Goal: Find specific page/section: Find specific page/section

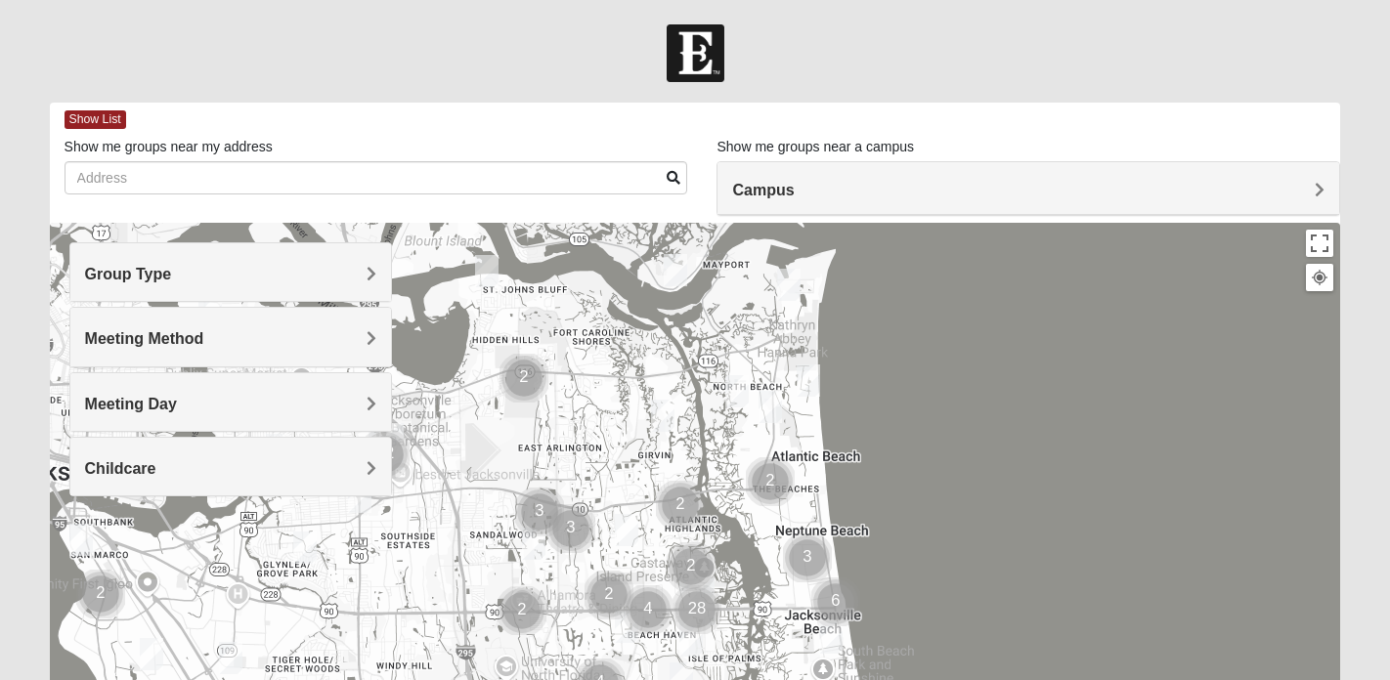
click at [223, 279] on h4 "Group Type" at bounding box center [230, 274] width 291 height 19
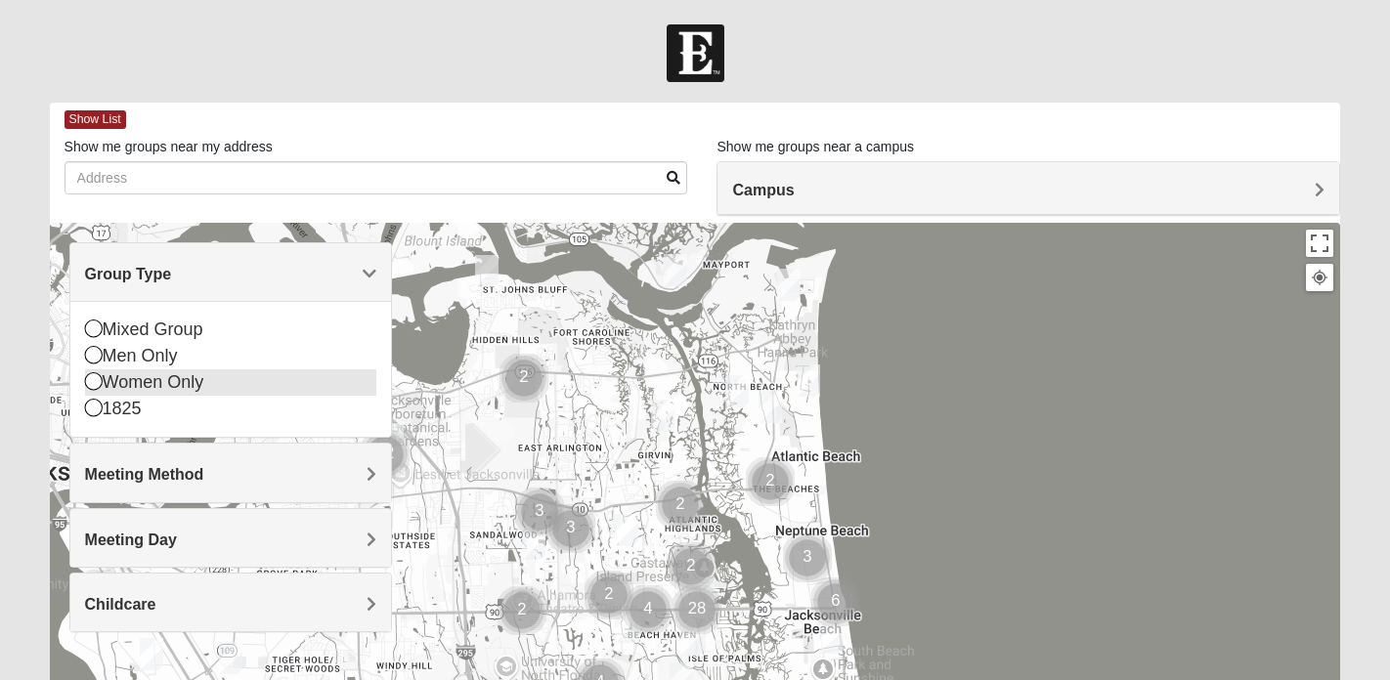
click at [96, 385] on icon at bounding box center [94, 381] width 18 height 18
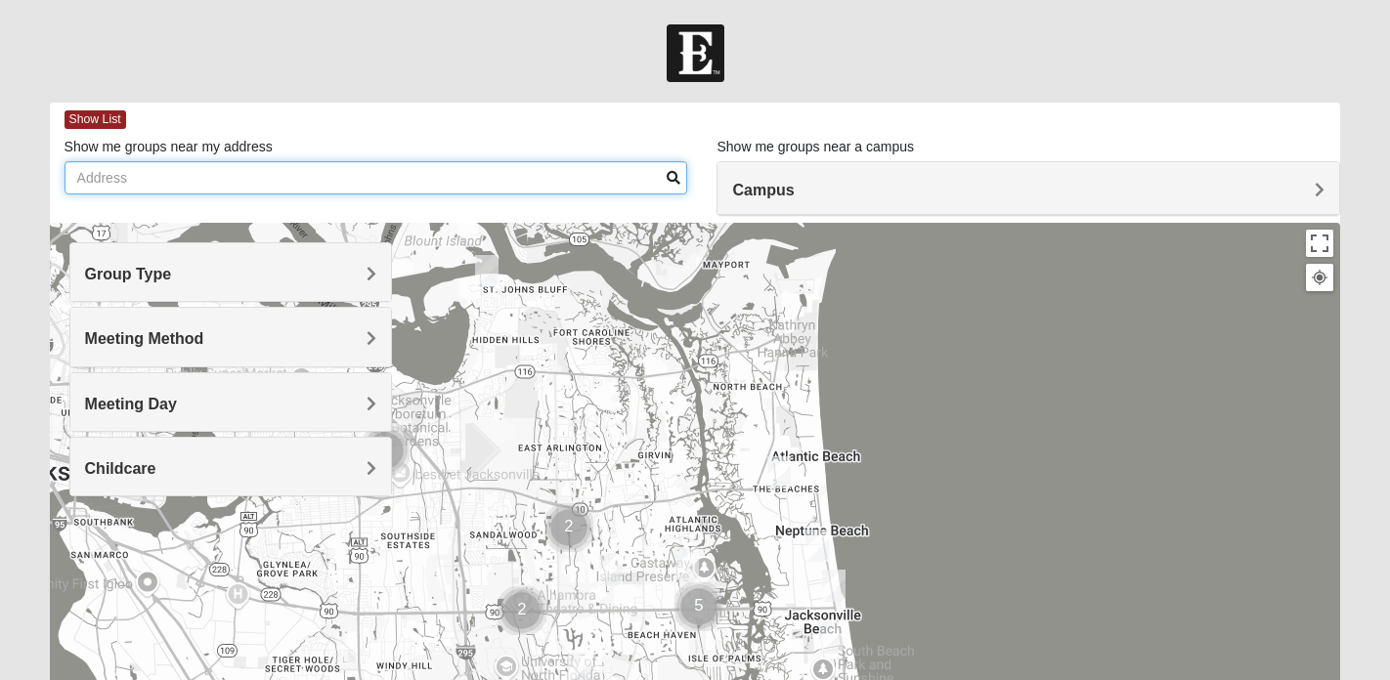
click at [428, 175] on input "Show me groups near my address" at bounding box center [377, 177] width 624 height 33
click at [682, 180] on input "32259" at bounding box center [377, 177] width 624 height 33
type input "32259"
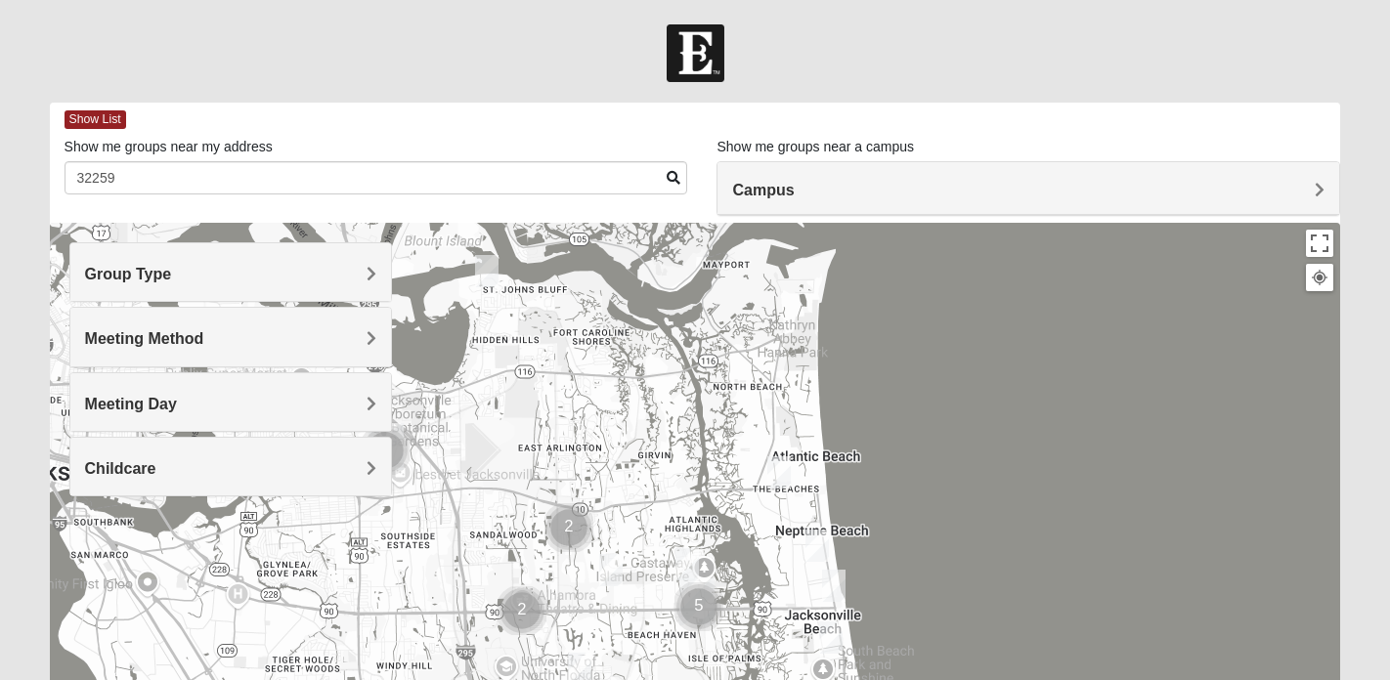
click at [676, 177] on span at bounding box center [674, 178] width 14 height 14
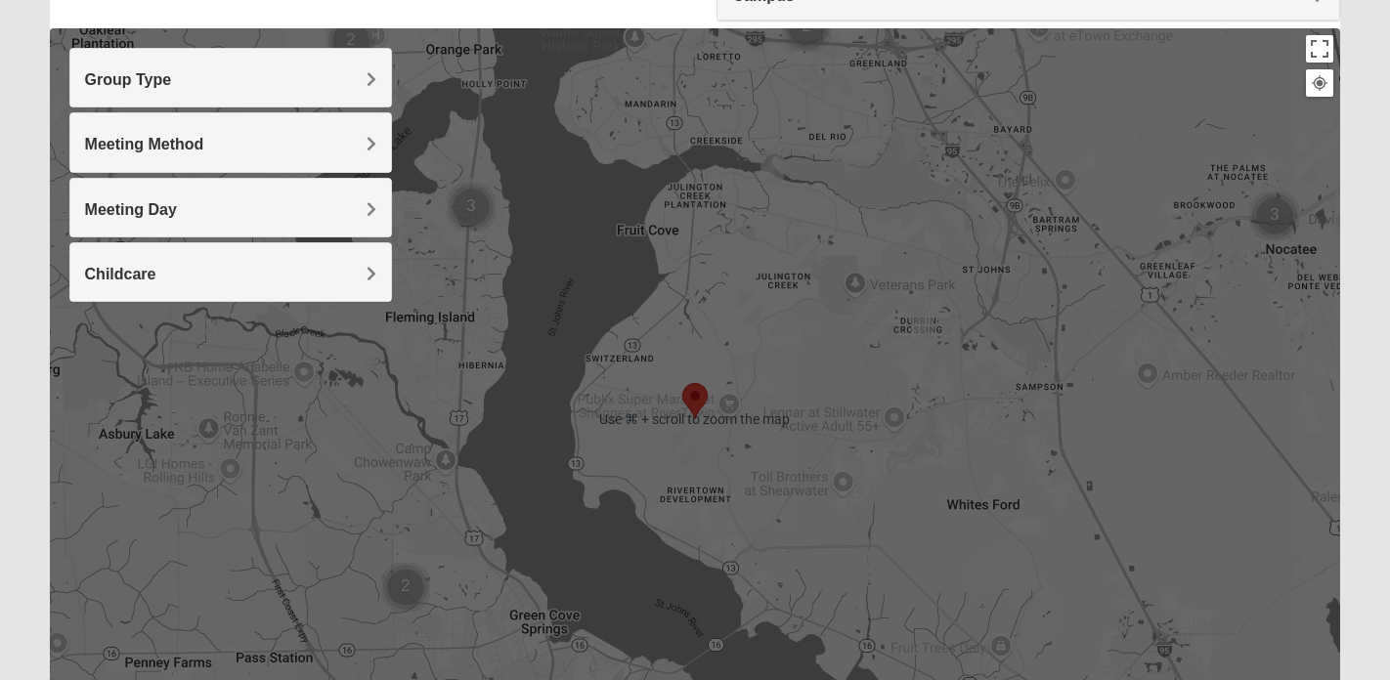
scroll to position [252, 0]
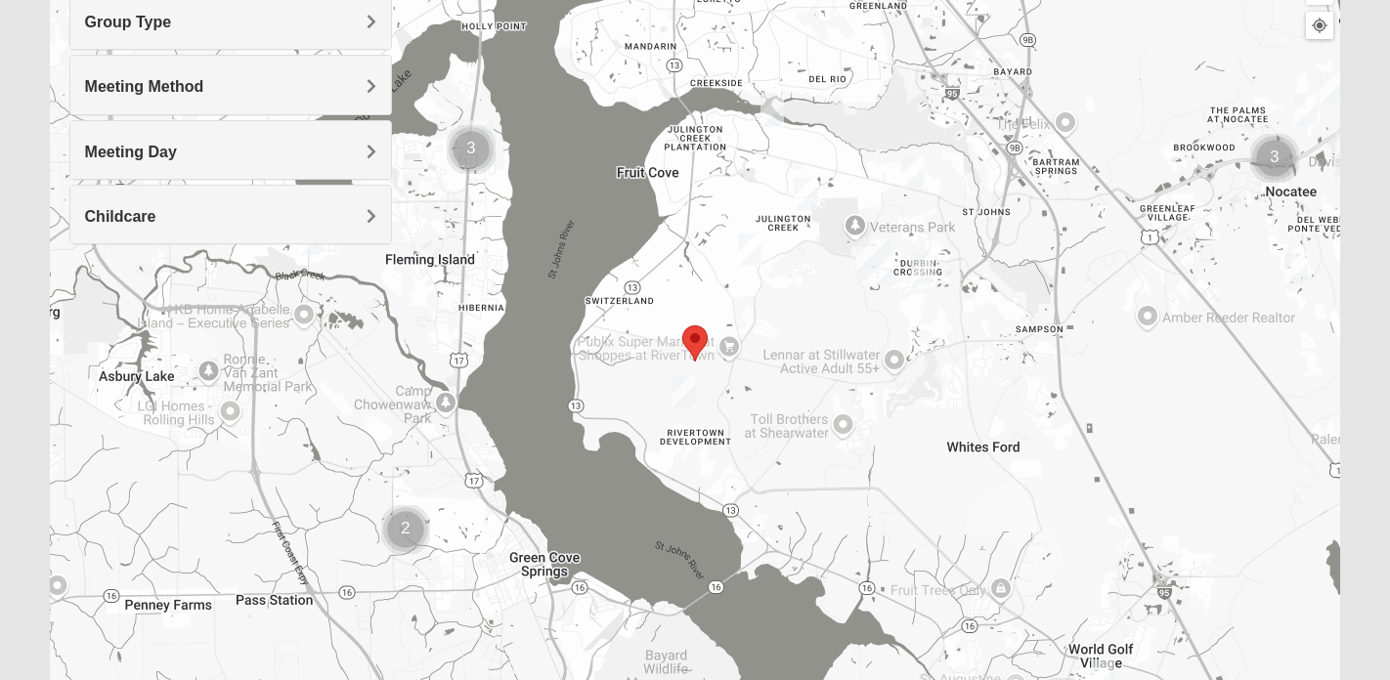
click at [682, 326] on area "Selected Address" at bounding box center [682, 326] width 0 height 0
click at [689, 384] on img "Womens Caro 32259" at bounding box center [684, 391] width 23 height 32
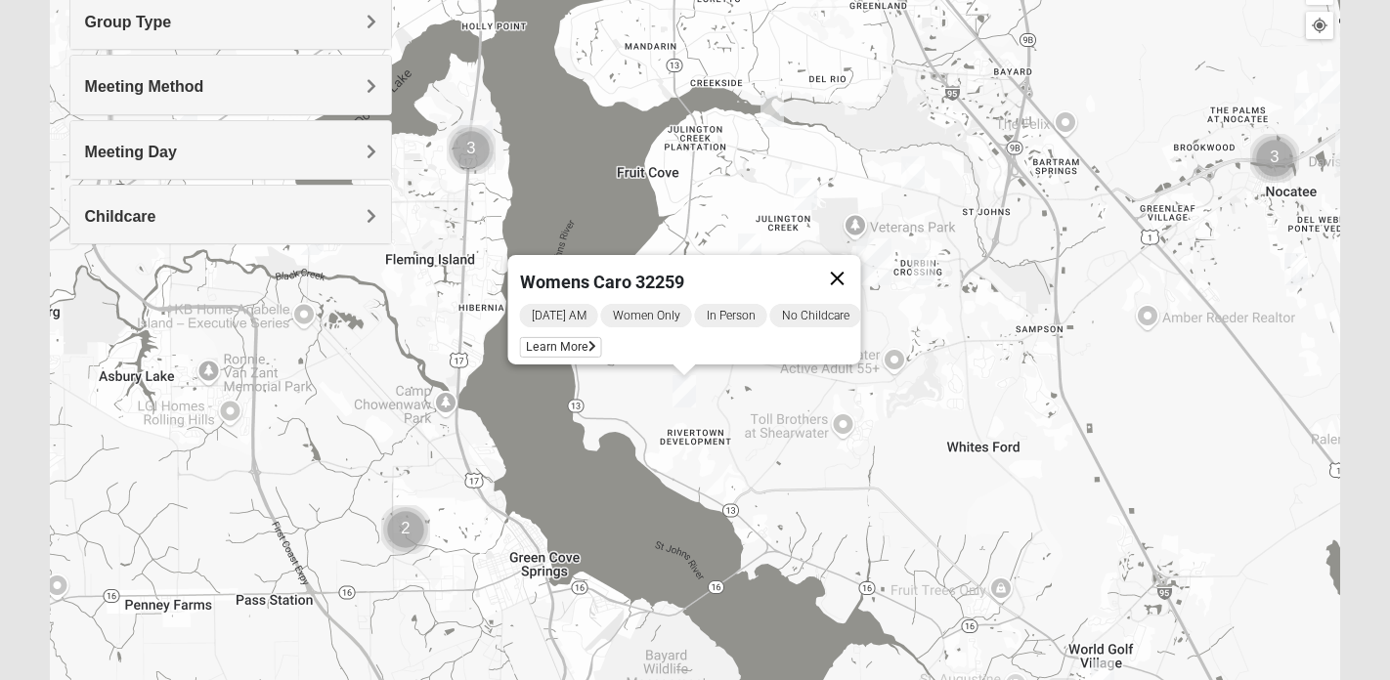
click at [850, 271] on button "Close" at bounding box center [836, 278] width 47 height 47
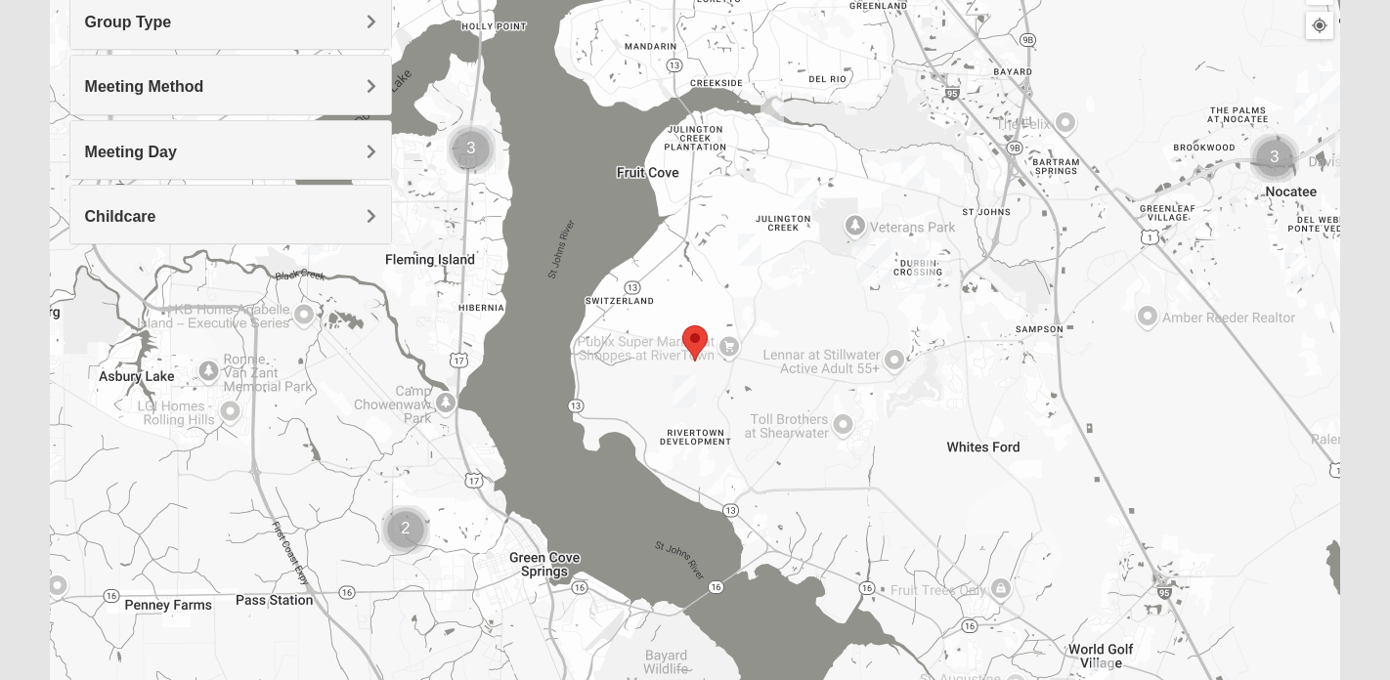
click at [750, 245] on img "Womens Crane 32259" at bounding box center [749, 250] width 23 height 32
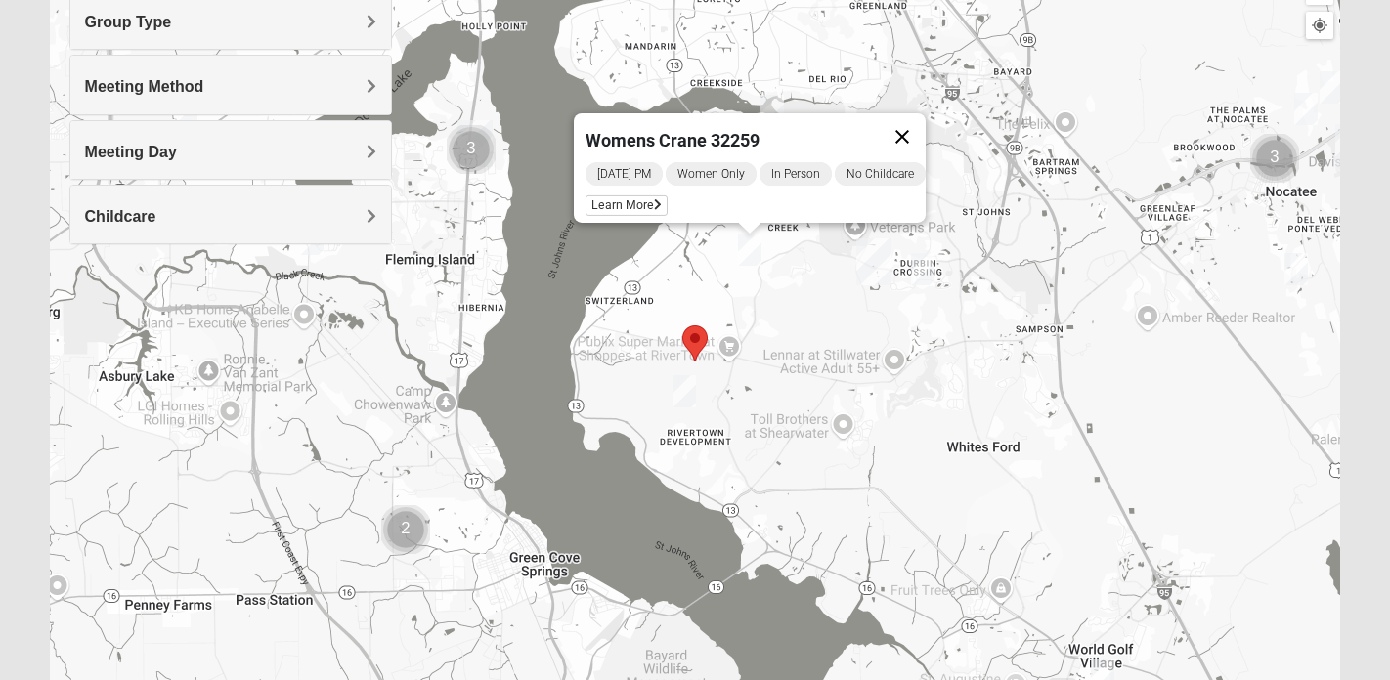
click at [915, 120] on button "Close" at bounding box center [902, 136] width 47 height 47
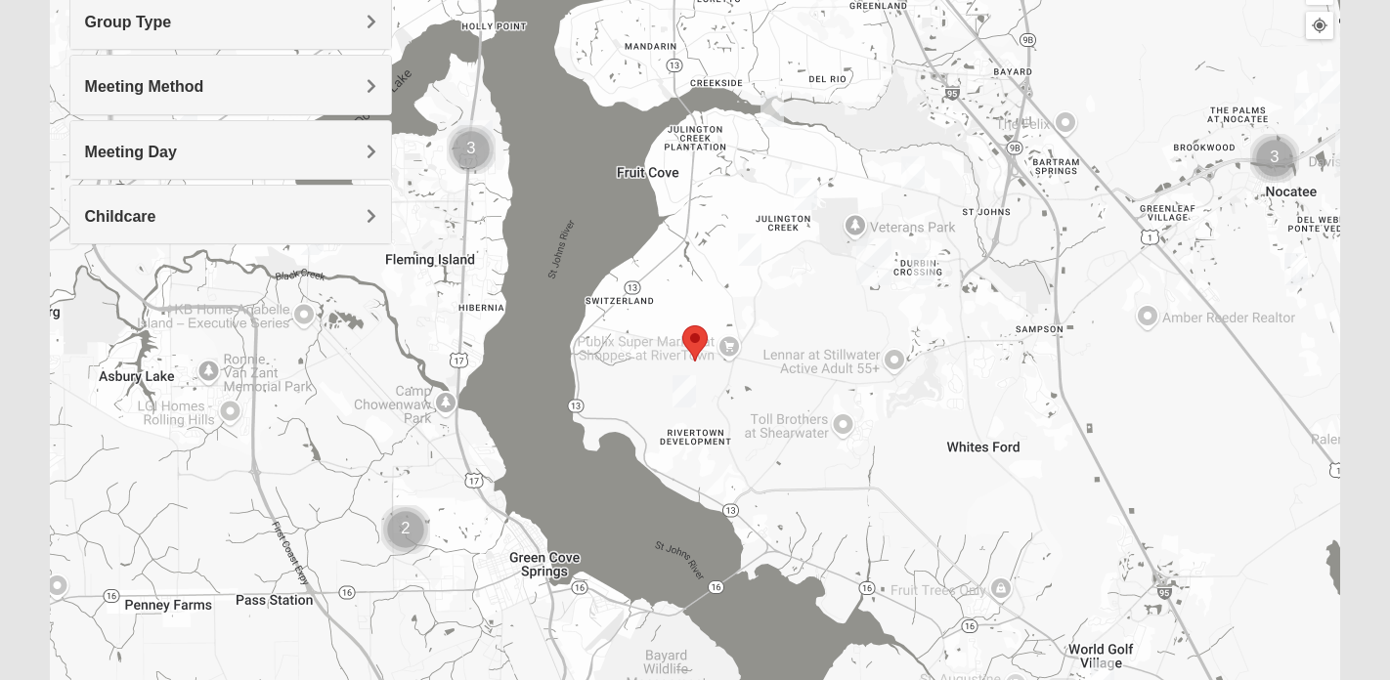
click at [804, 198] on img "Womens Iliff 32259" at bounding box center [805, 194] width 23 height 32
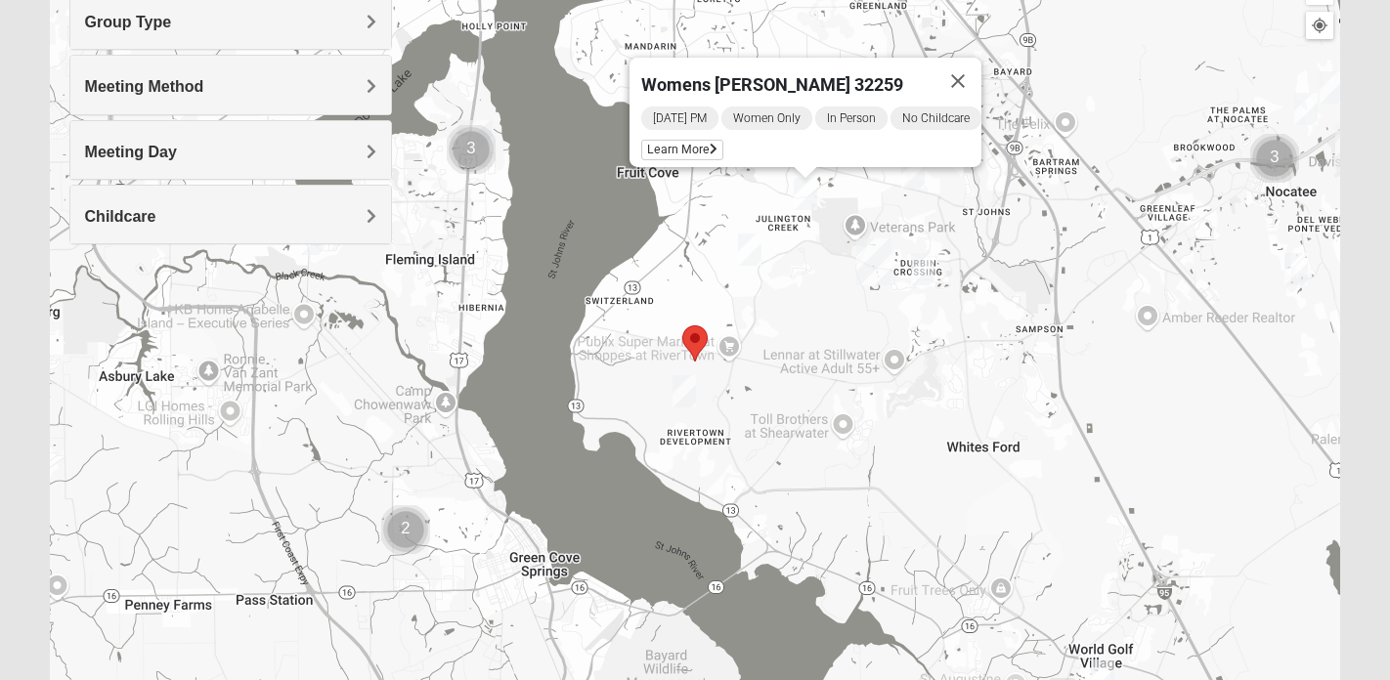
click at [755, 251] on img "Womens Crane 32259" at bounding box center [749, 250] width 23 height 32
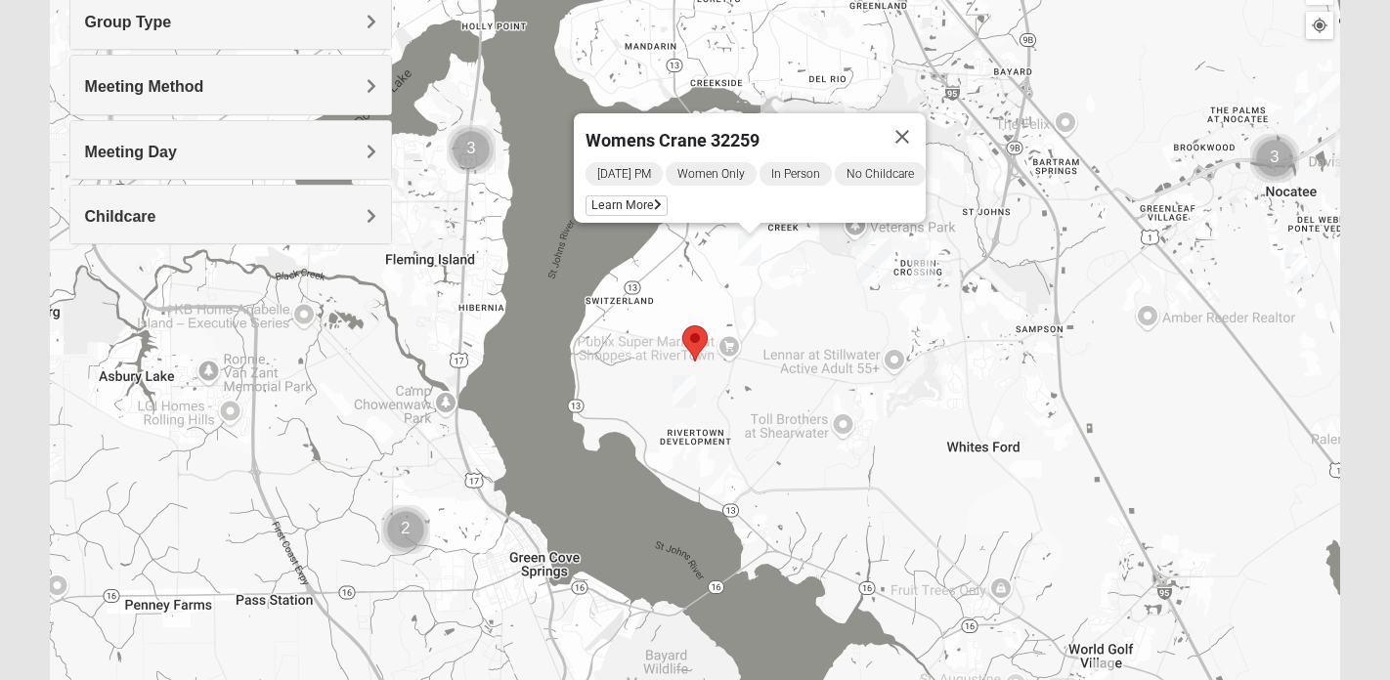
click at [921, 264] on img "Womens Pline 32259" at bounding box center [922, 269] width 23 height 32
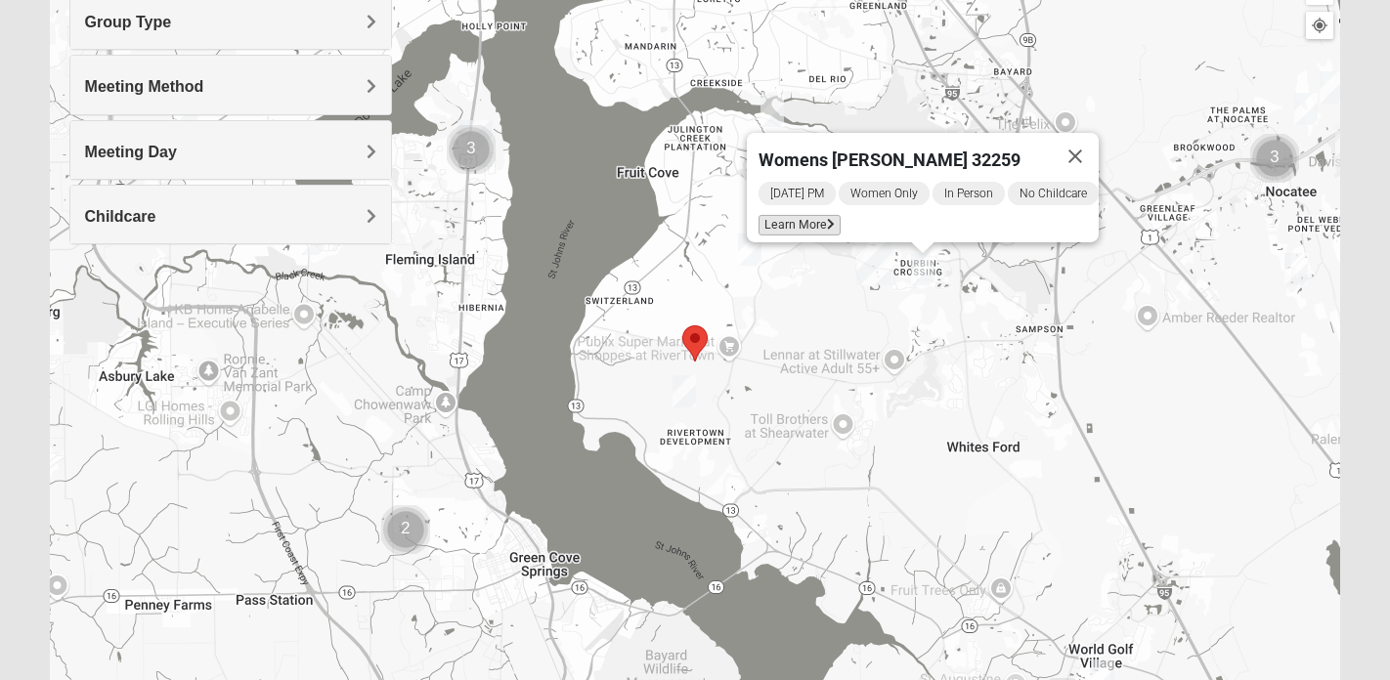
click at [790, 215] on span "Learn More" at bounding box center [800, 225] width 82 height 21
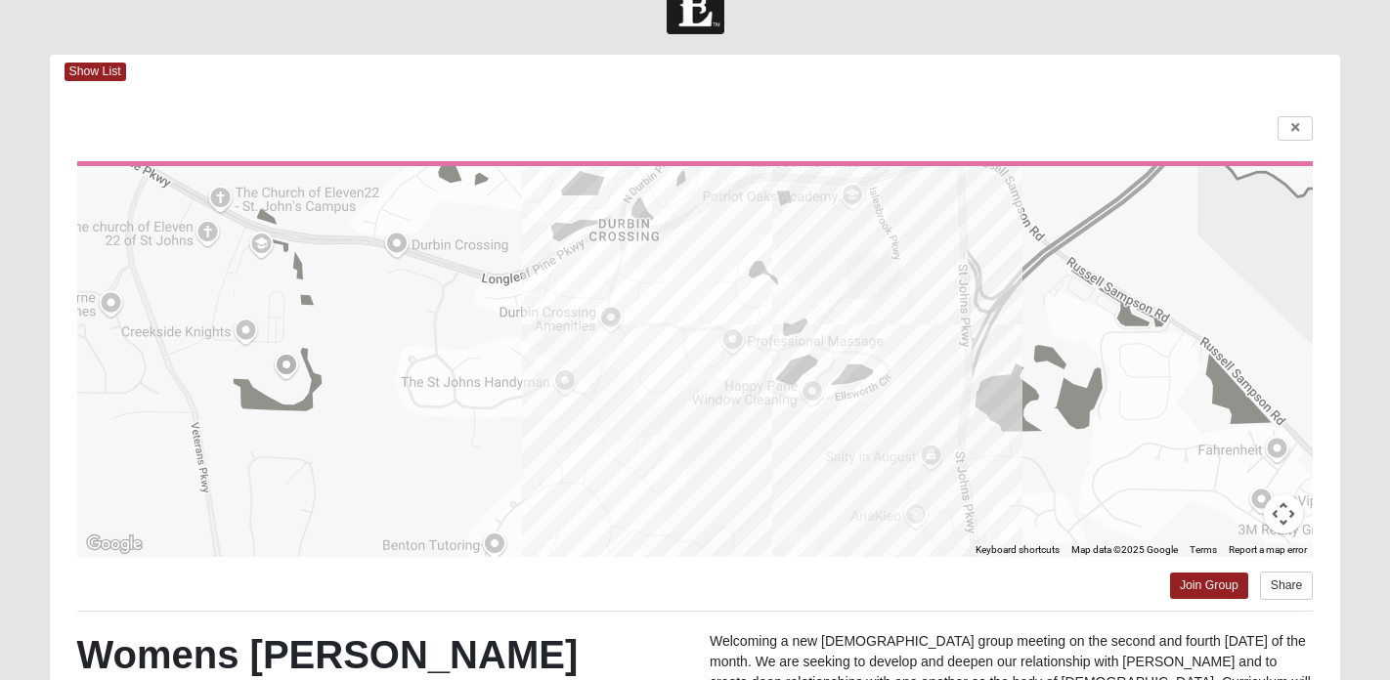
scroll to position [16, 0]
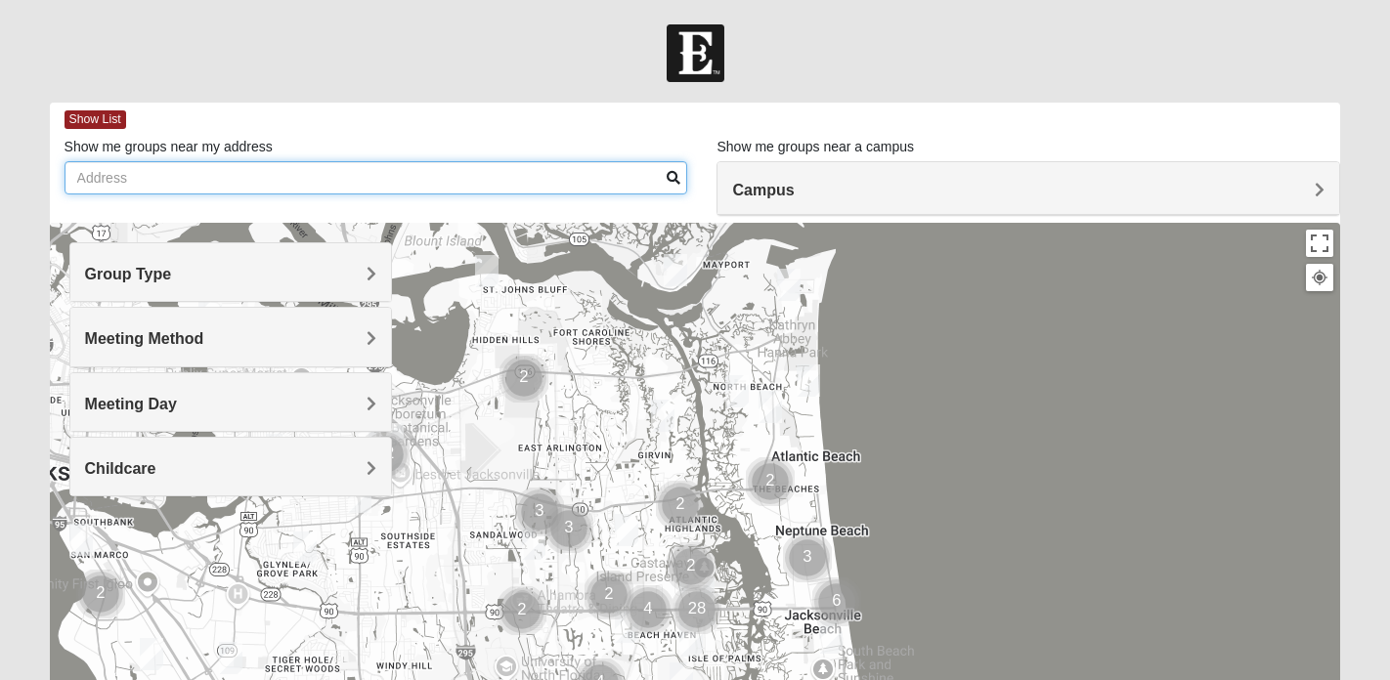
click at [152, 177] on input "Show me groups near my address" at bounding box center [377, 177] width 624 height 33
type input "32259"
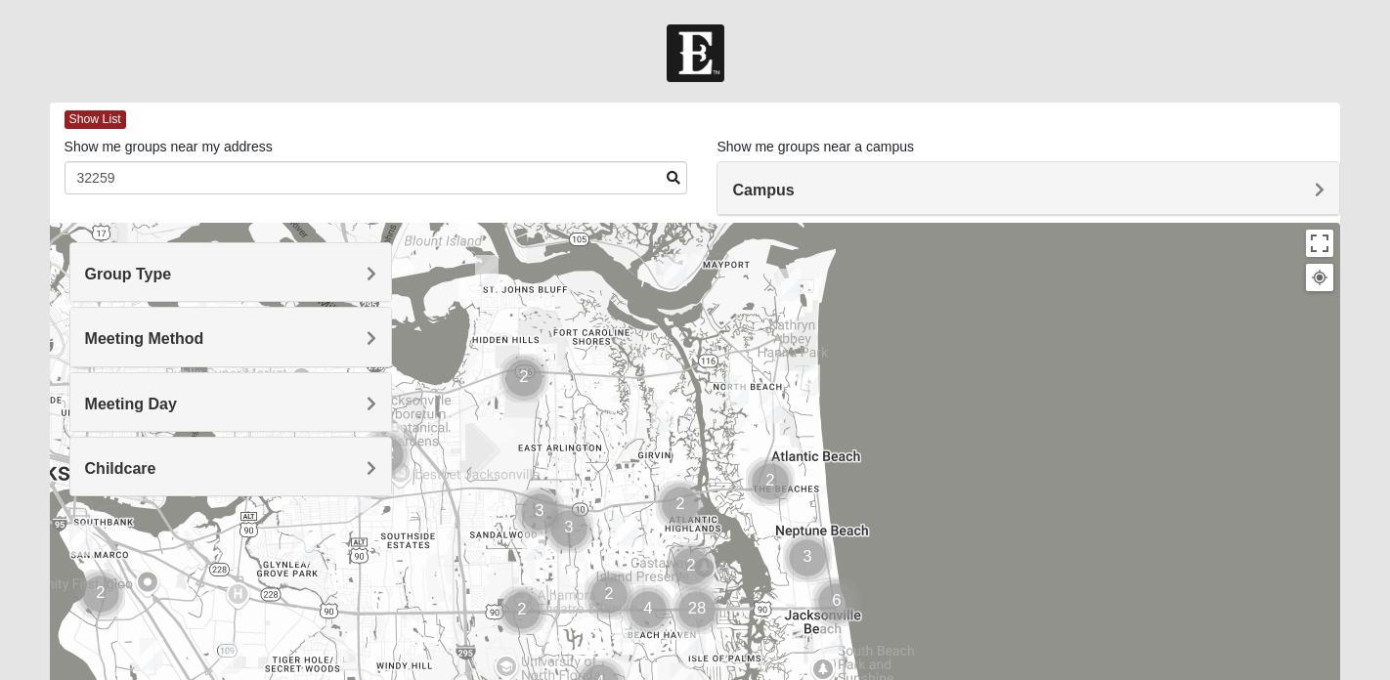
click at [202, 267] on h4 "Group Type" at bounding box center [230, 274] width 291 height 19
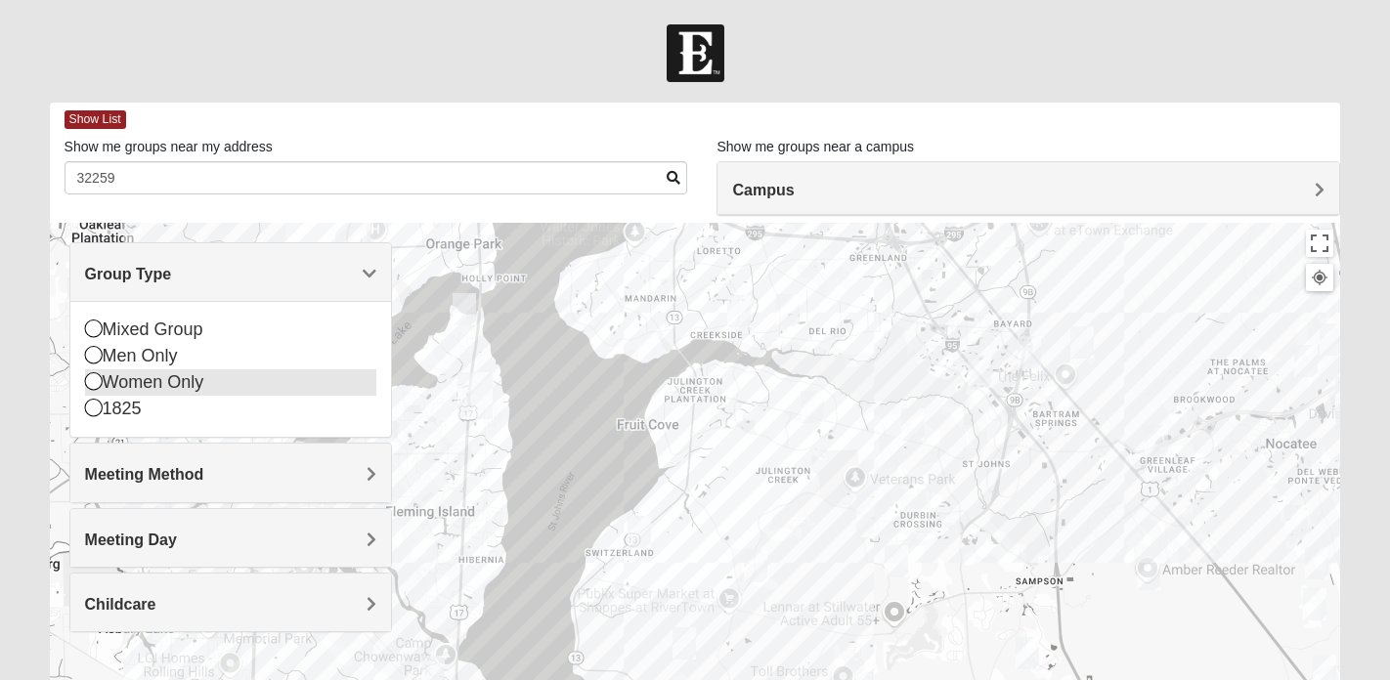
click at [91, 378] on icon at bounding box center [94, 381] width 18 height 18
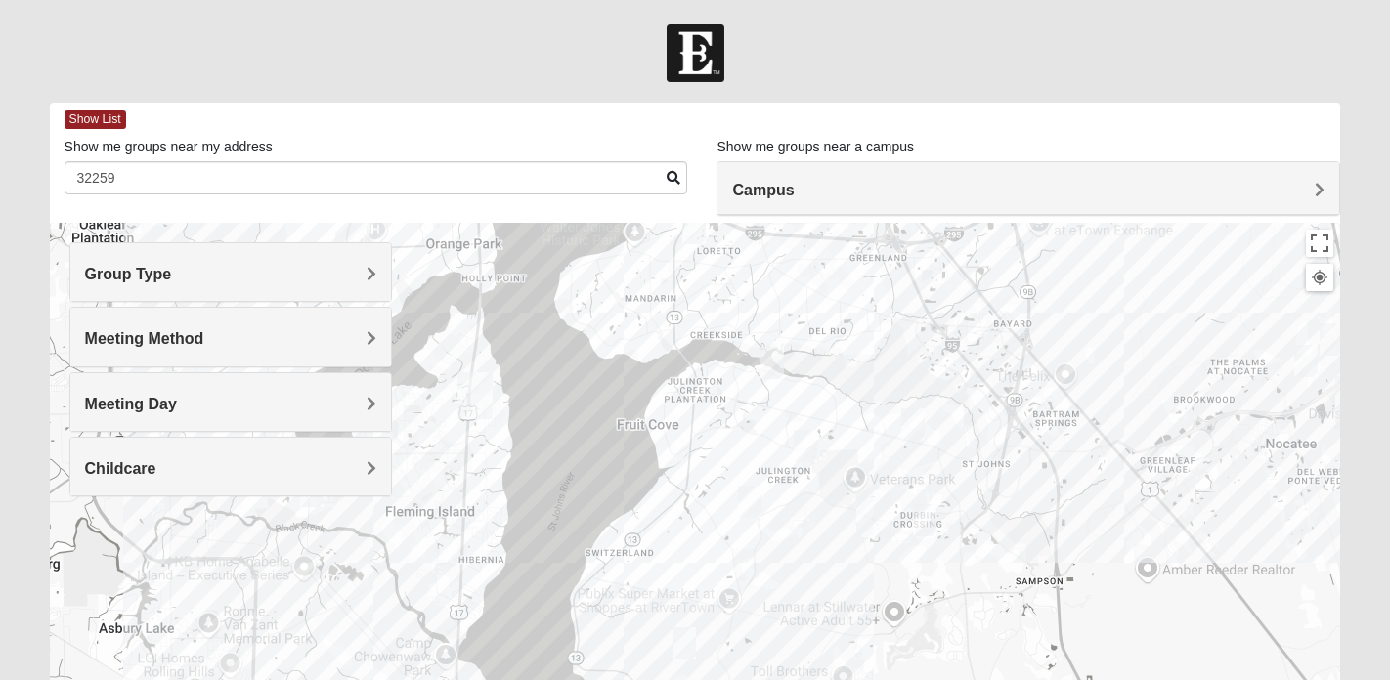
click at [674, 179] on span at bounding box center [674, 178] width 14 height 14
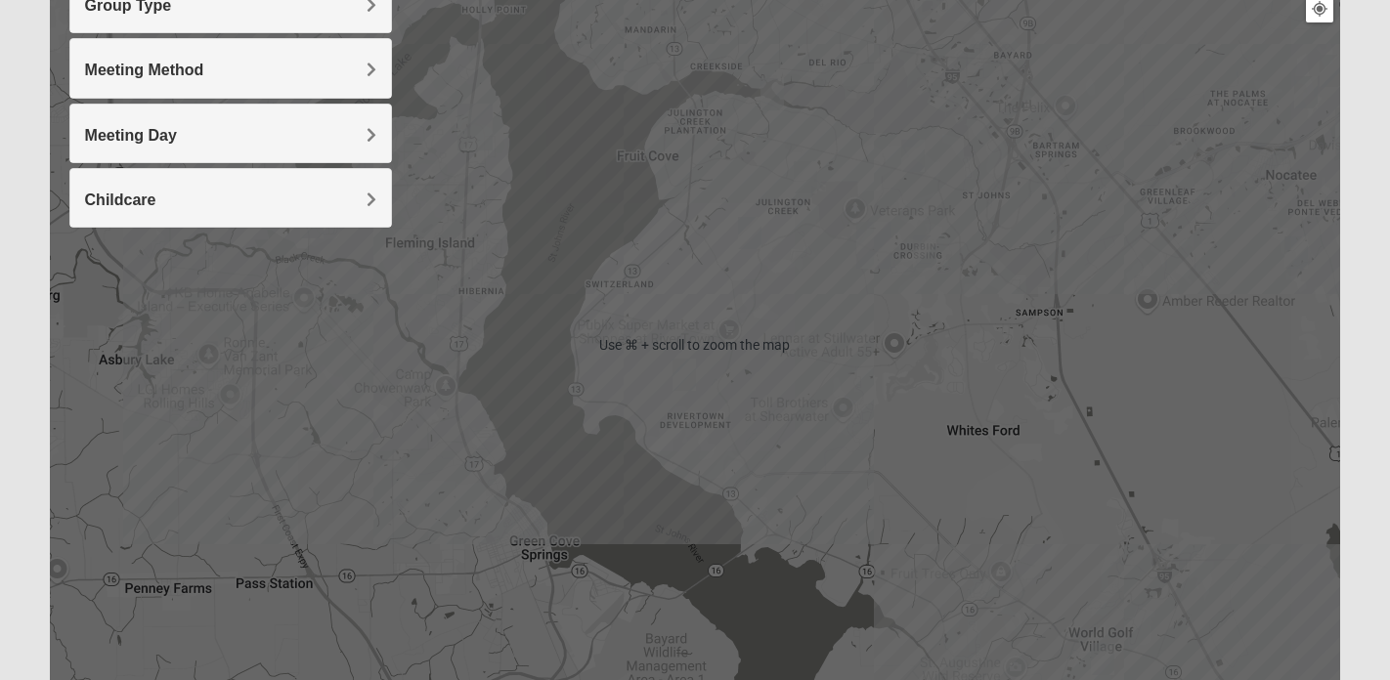
scroll to position [273, 0]
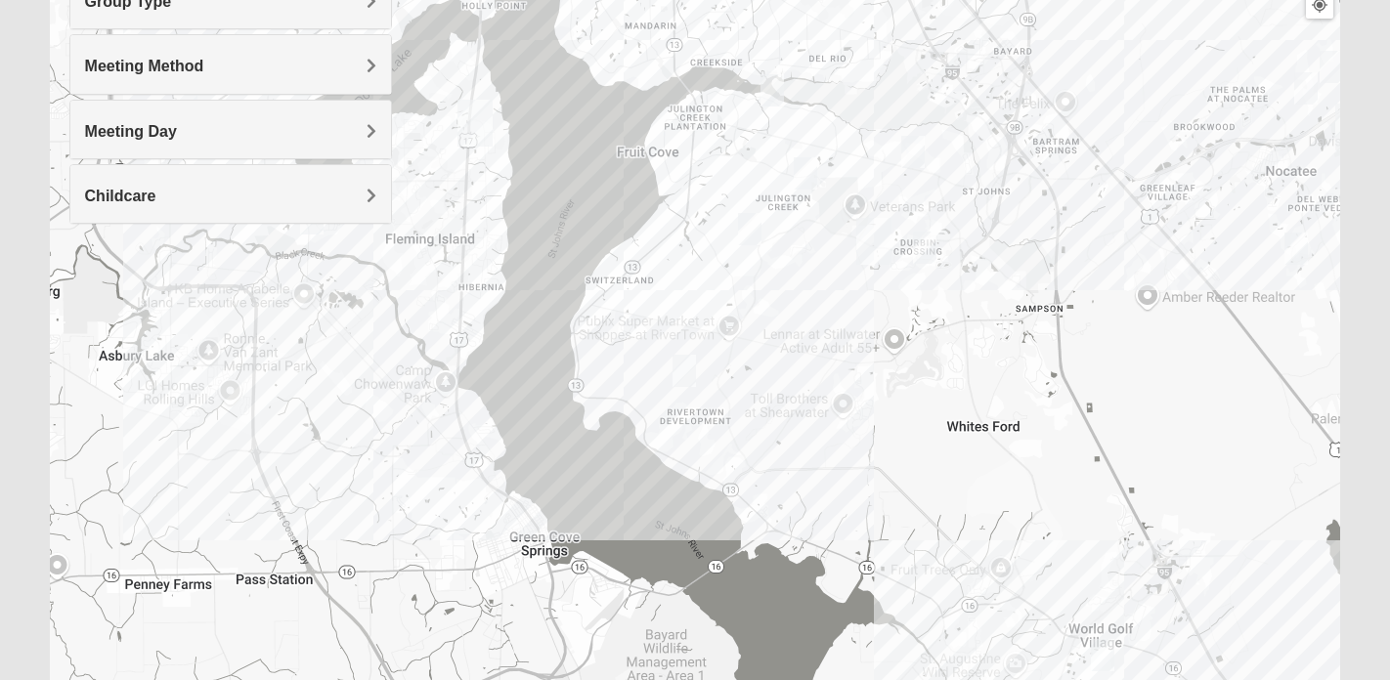
click at [909, 151] on img "Womens Urbanski 32259" at bounding box center [912, 152] width 23 height 32
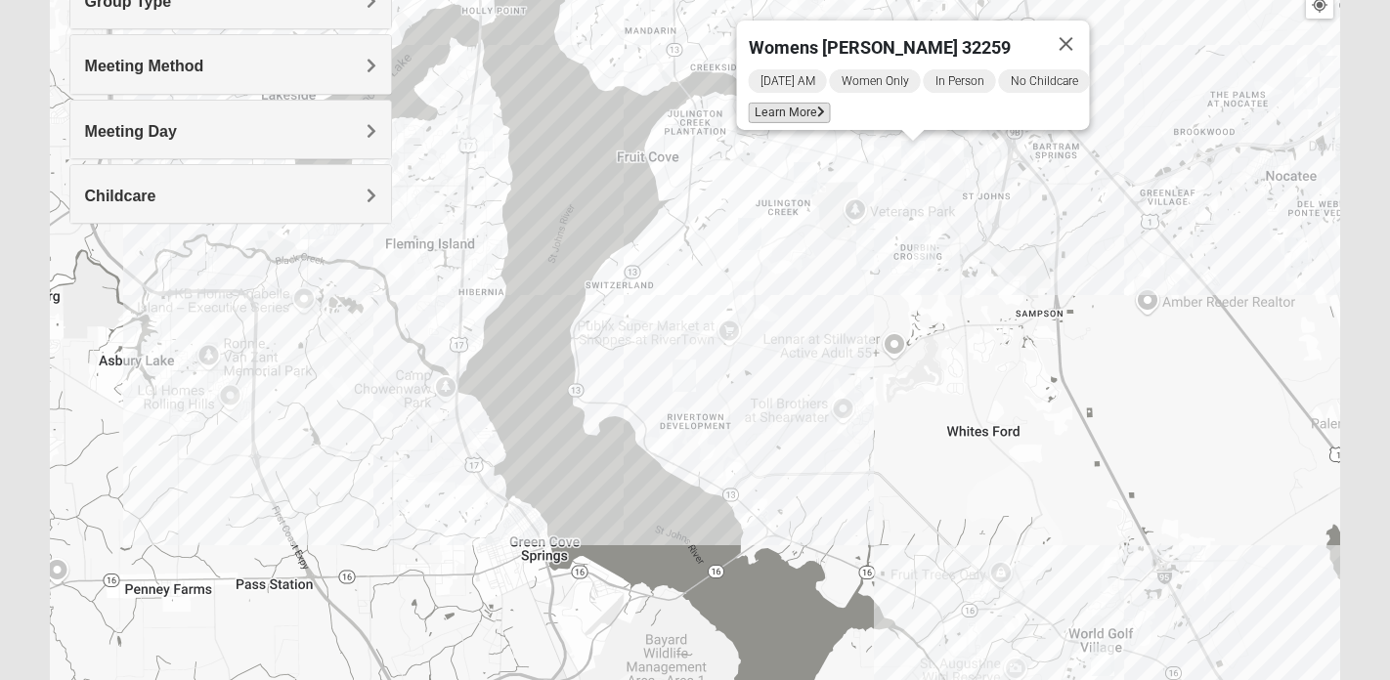
click at [816, 107] on icon at bounding box center [820, 113] width 8 height 12
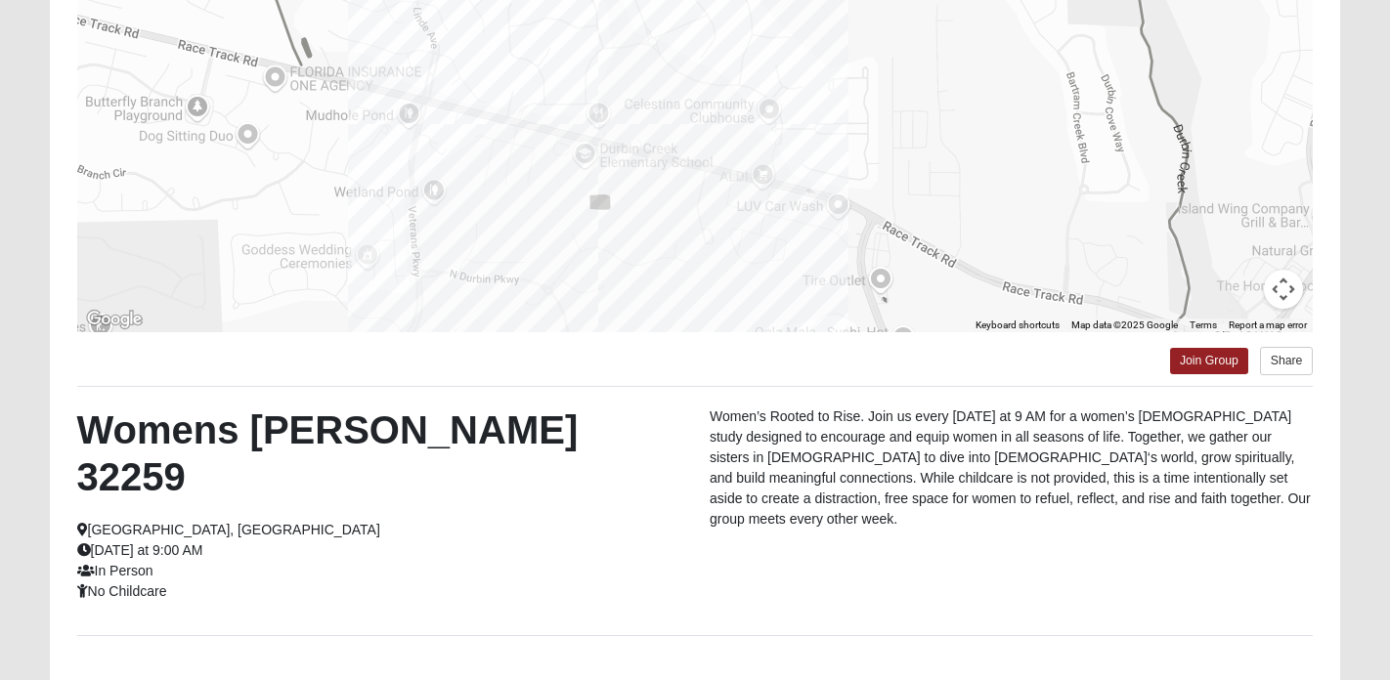
click at [662, 677] on link "Back to Groups" at bounding box center [694, 692] width 115 height 30
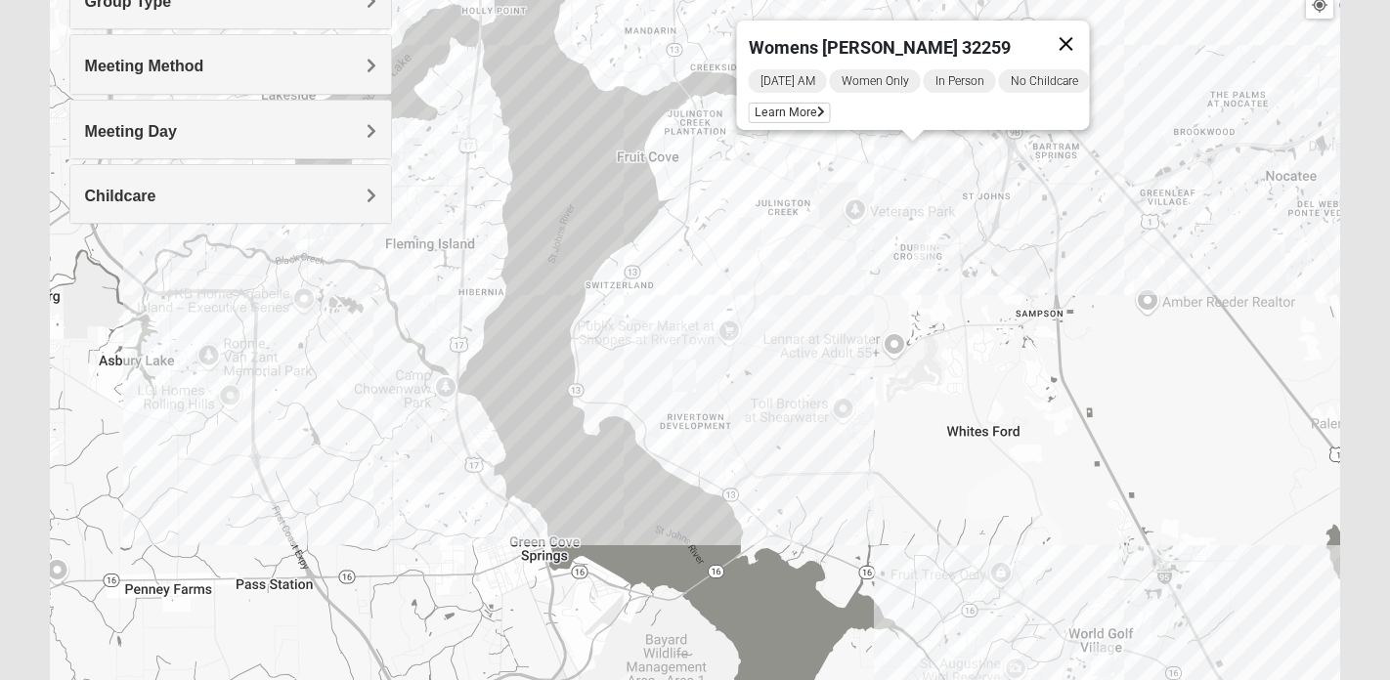
click at [1077, 28] on button "Close" at bounding box center [1065, 44] width 47 height 47
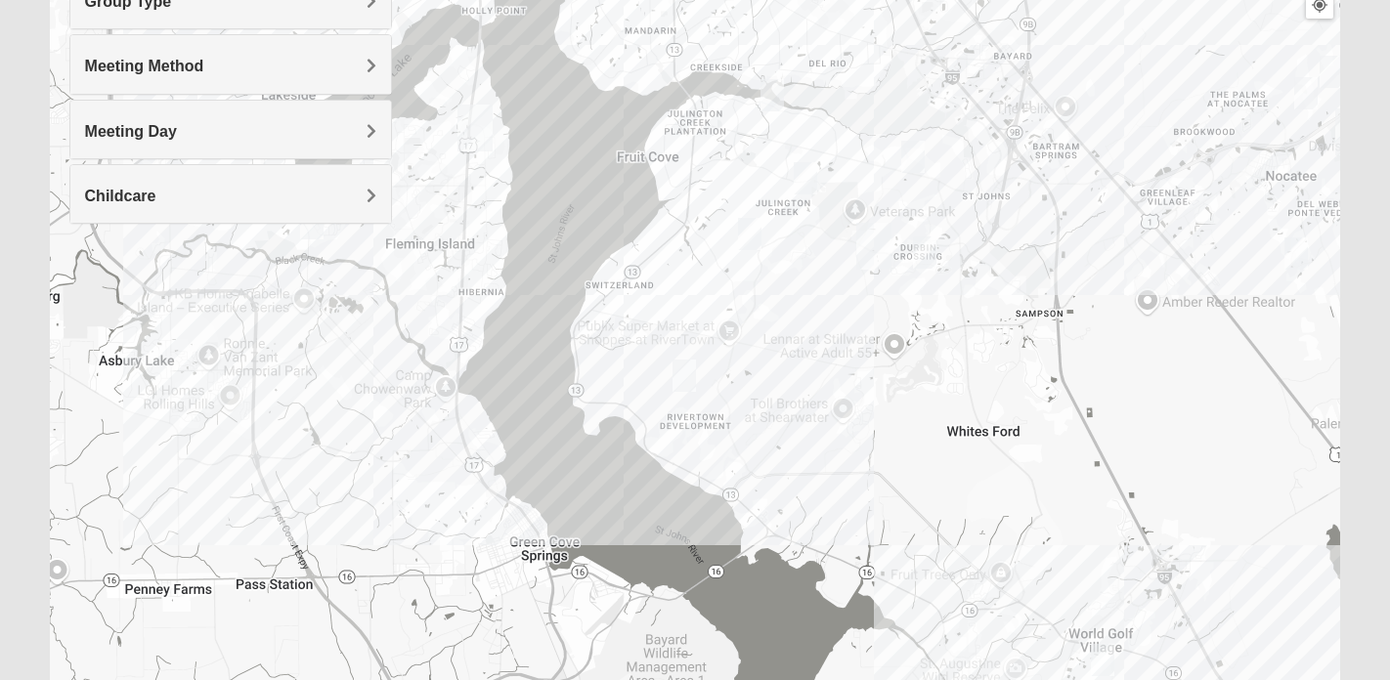
click at [777, 101] on img "Womens Rippa 32259" at bounding box center [772, 95] width 23 height 32
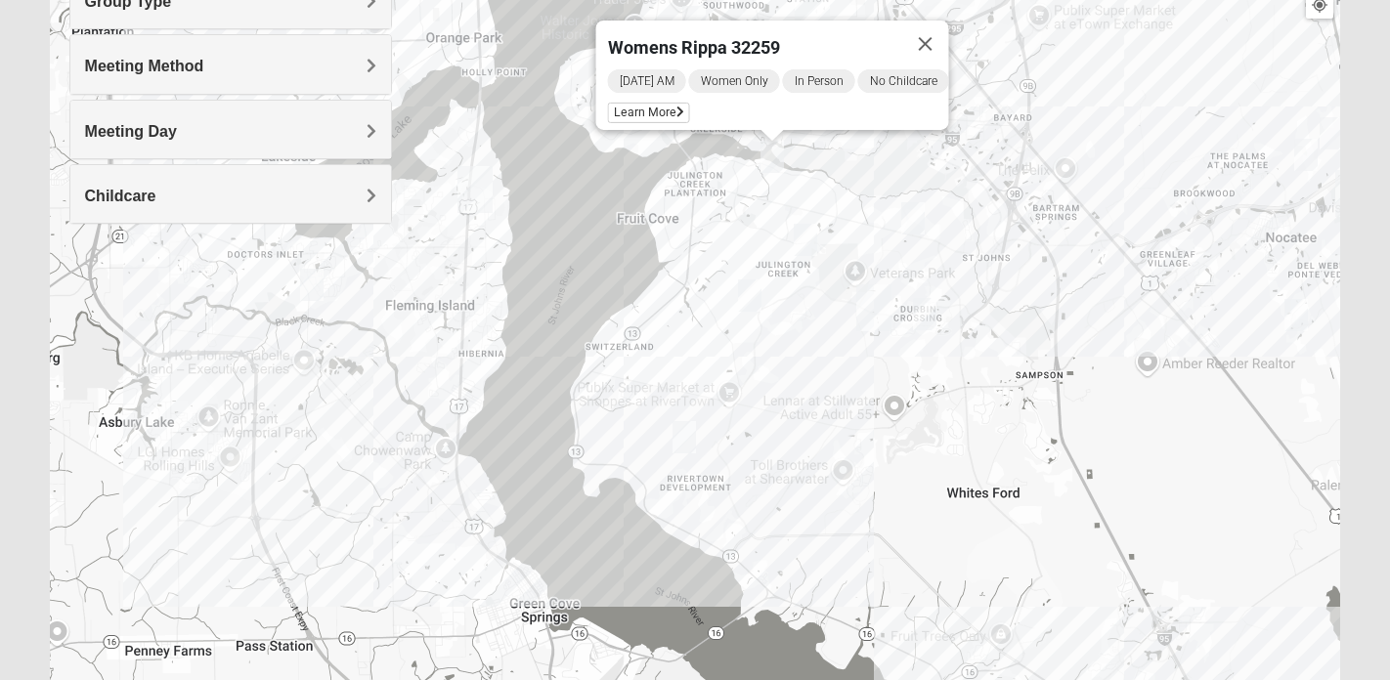
click at [917, 213] on img "Womens Urbanski 32259" at bounding box center [912, 218] width 23 height 32
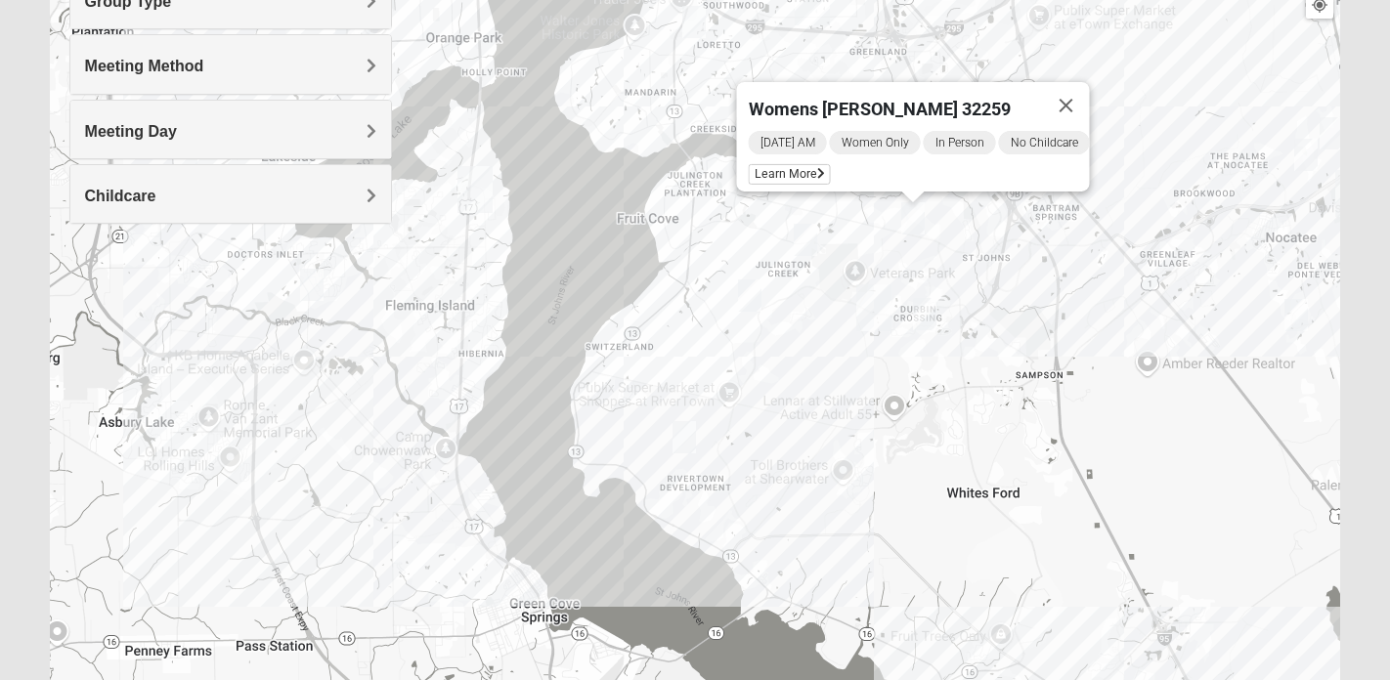
click at [927, 310] on img "Womens Pline 32259" at bounding box center [924, 314] width 23 height 32
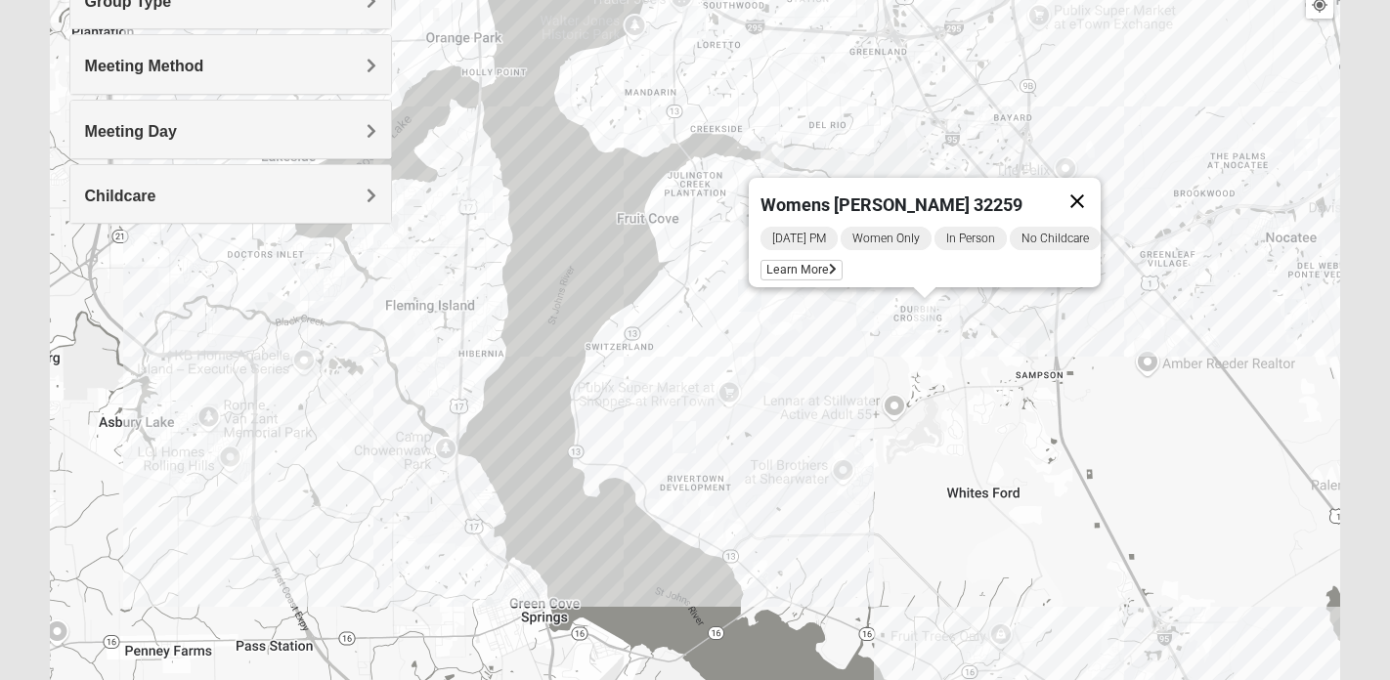
click at [1098, 185] on button "Close" at bounding box center [1077, 201] width 47 height 47
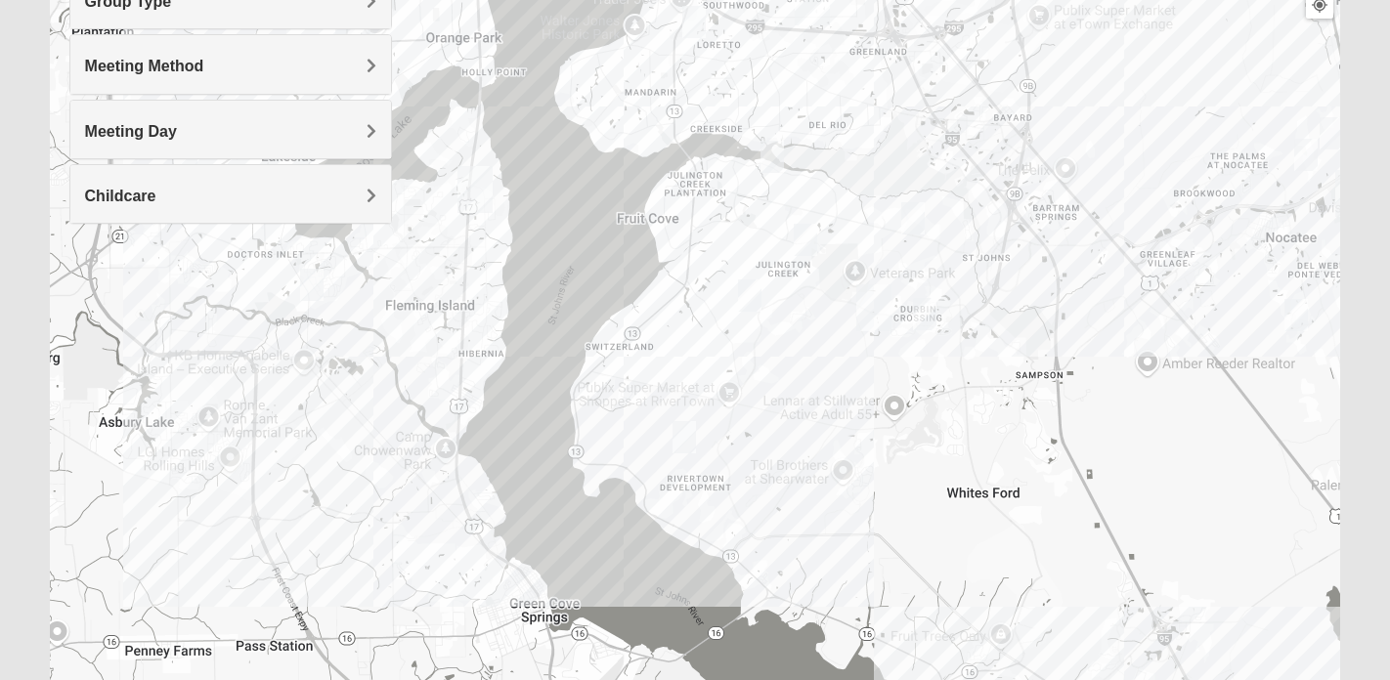
click at [1303, 310] on img "Womens Sinclair 32081" at bounding box center [1295, 315] width 23 height 32
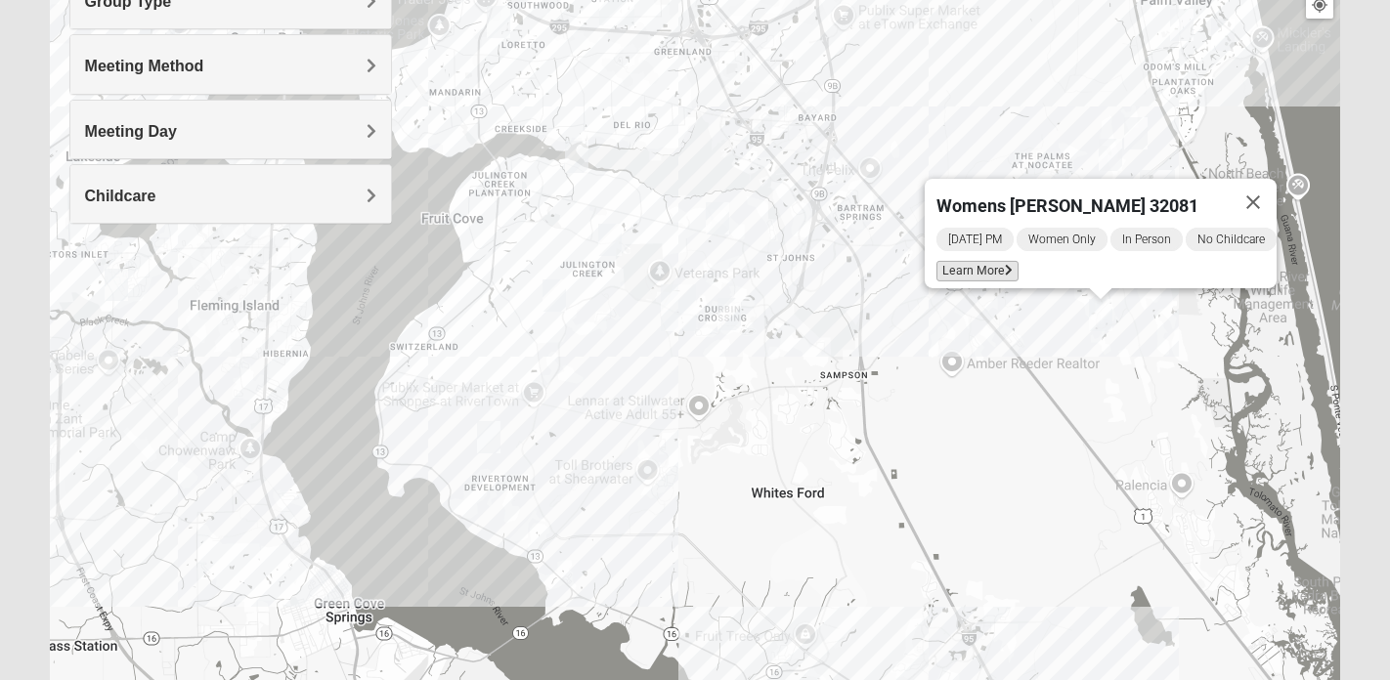
click at [978, 262] on span "Learn More" at bounding box center [977, 271] width 82 height 21
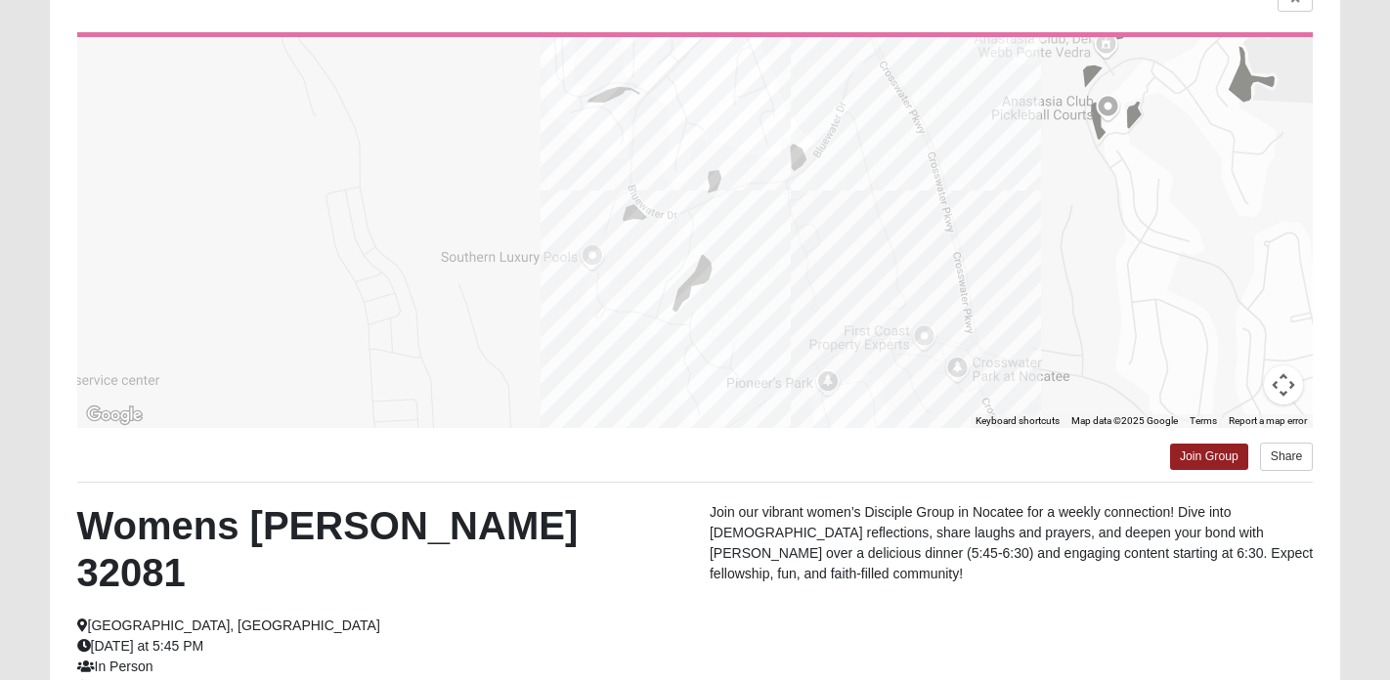
scroll to position [177, 0]
